Goal: Task Accomplishment & Management: Use online tool/utility

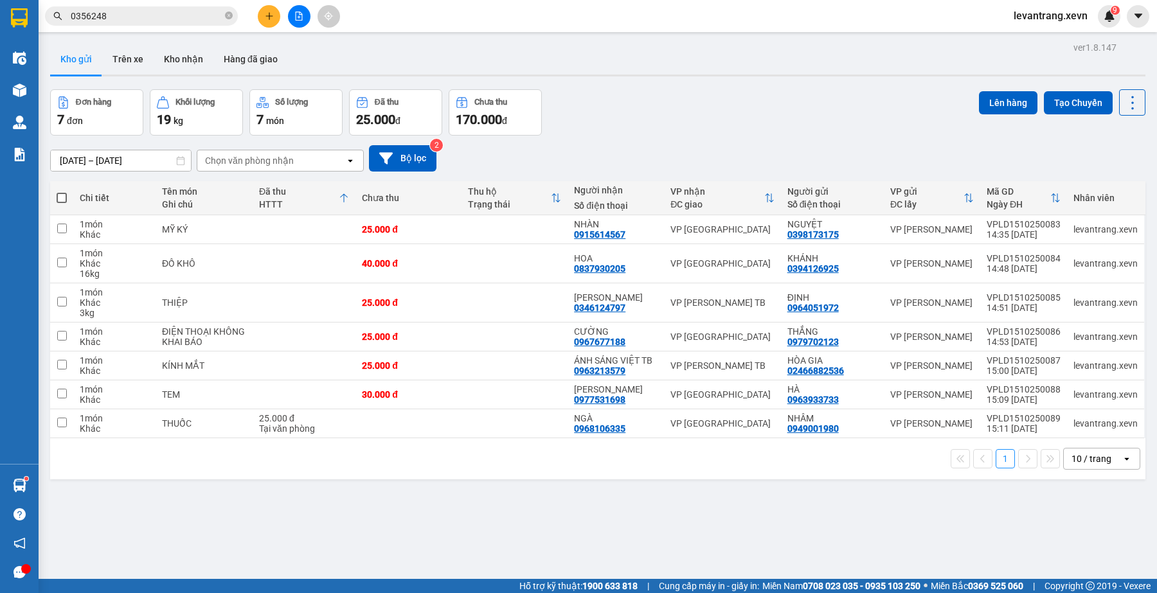
click at [150, 12] on input "0356248" at bounding box center [147, 16] width 152 height 14
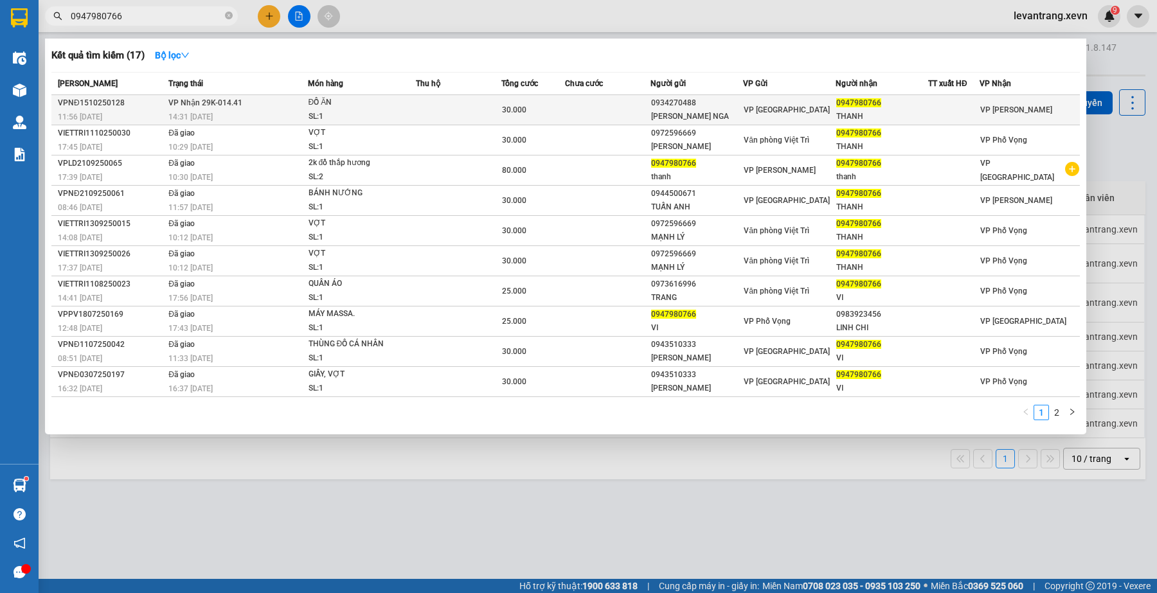
type input "0947980766"
click at [701, 107] on div "0934270488" at bounding box center [696, 102] width 91 height 13
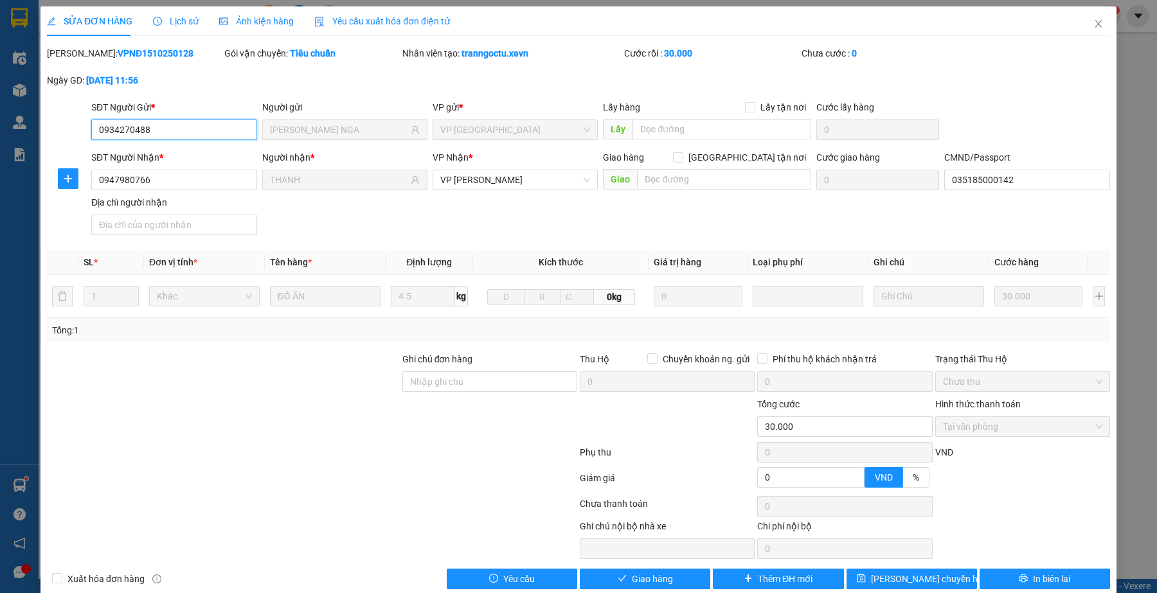
type input "0934270488"
type input "[PERSON_NAME] NGA"
type input "0947980766"
type input "THANH"
type input "035185000142"
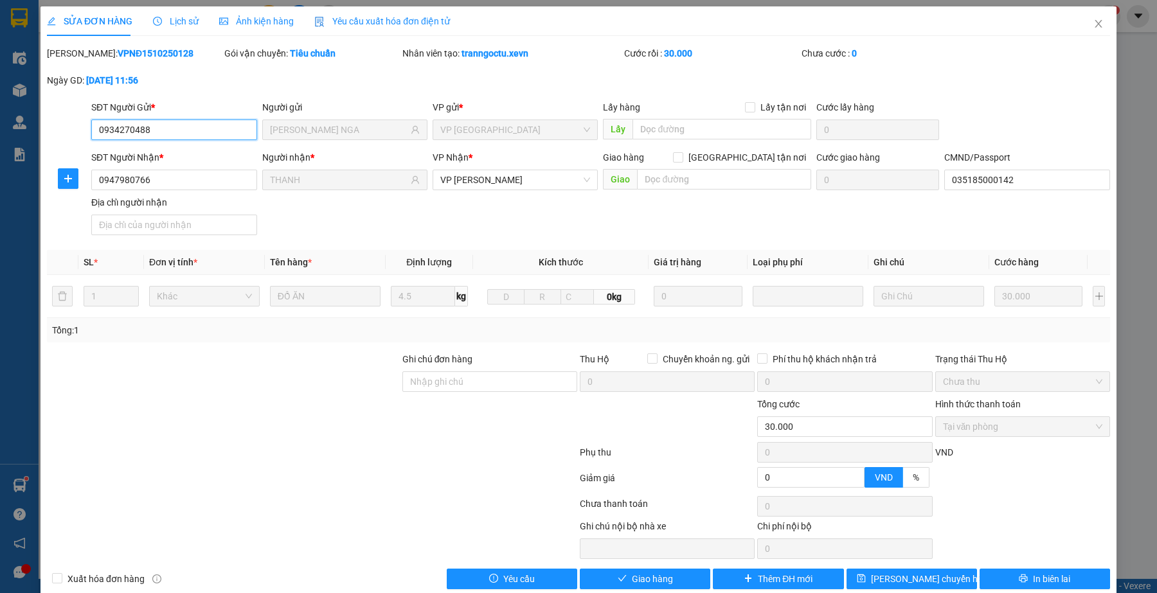
type input "0"
type input "30.000"
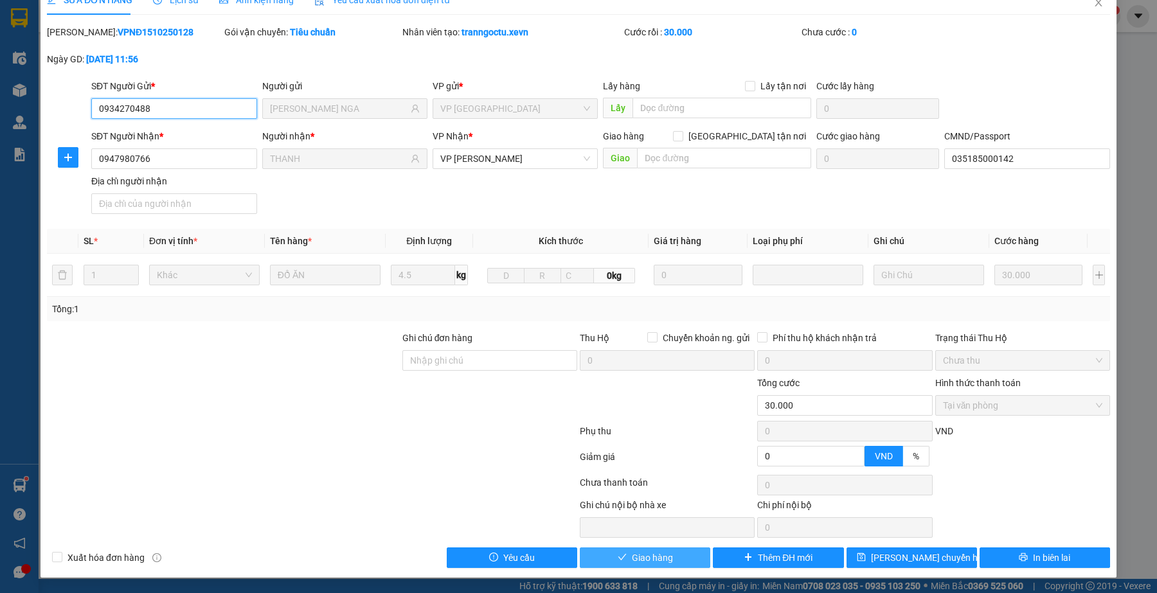
scroll to position [23, 0]
click at [654, 561] on span "Giao hàng" at bounding box center [652, 558] width 41 height 14
